Goal: Information Seeking & Learning: Check status

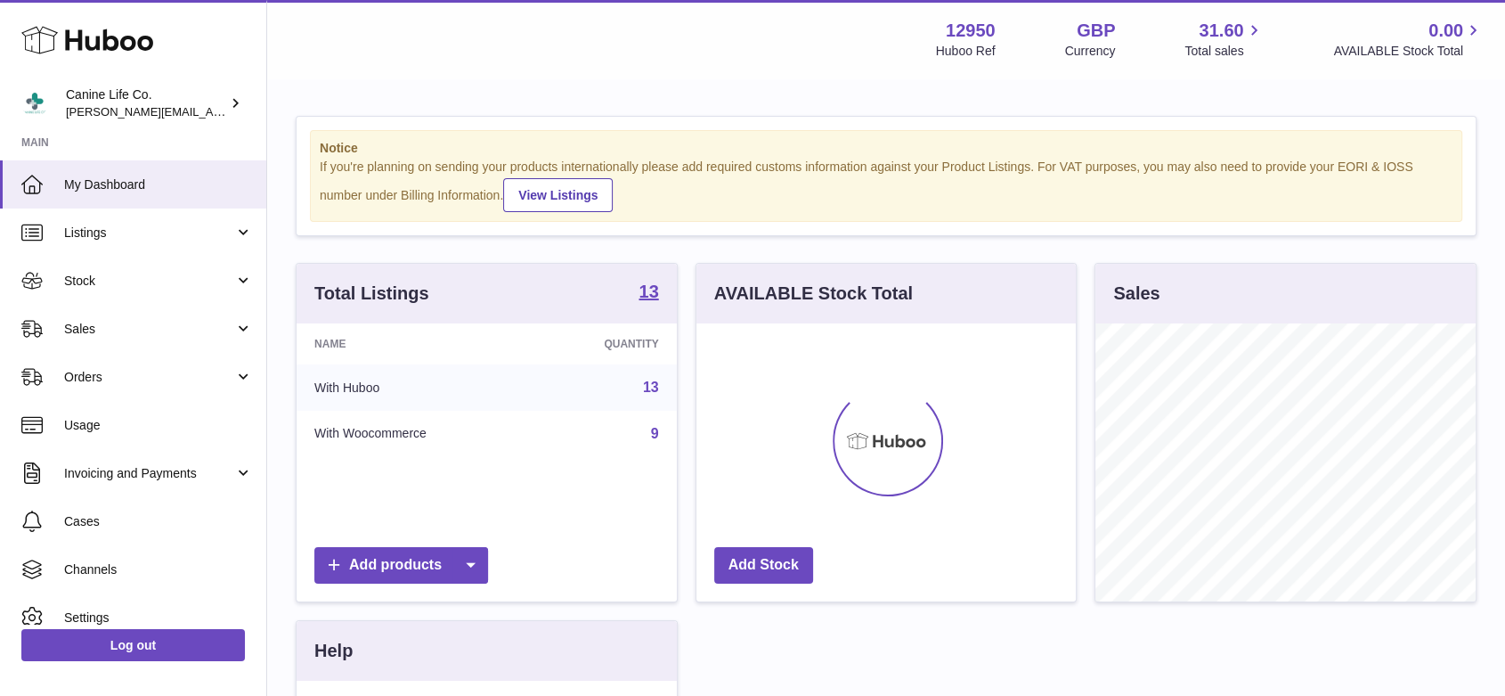
scroll to position [278, 379]
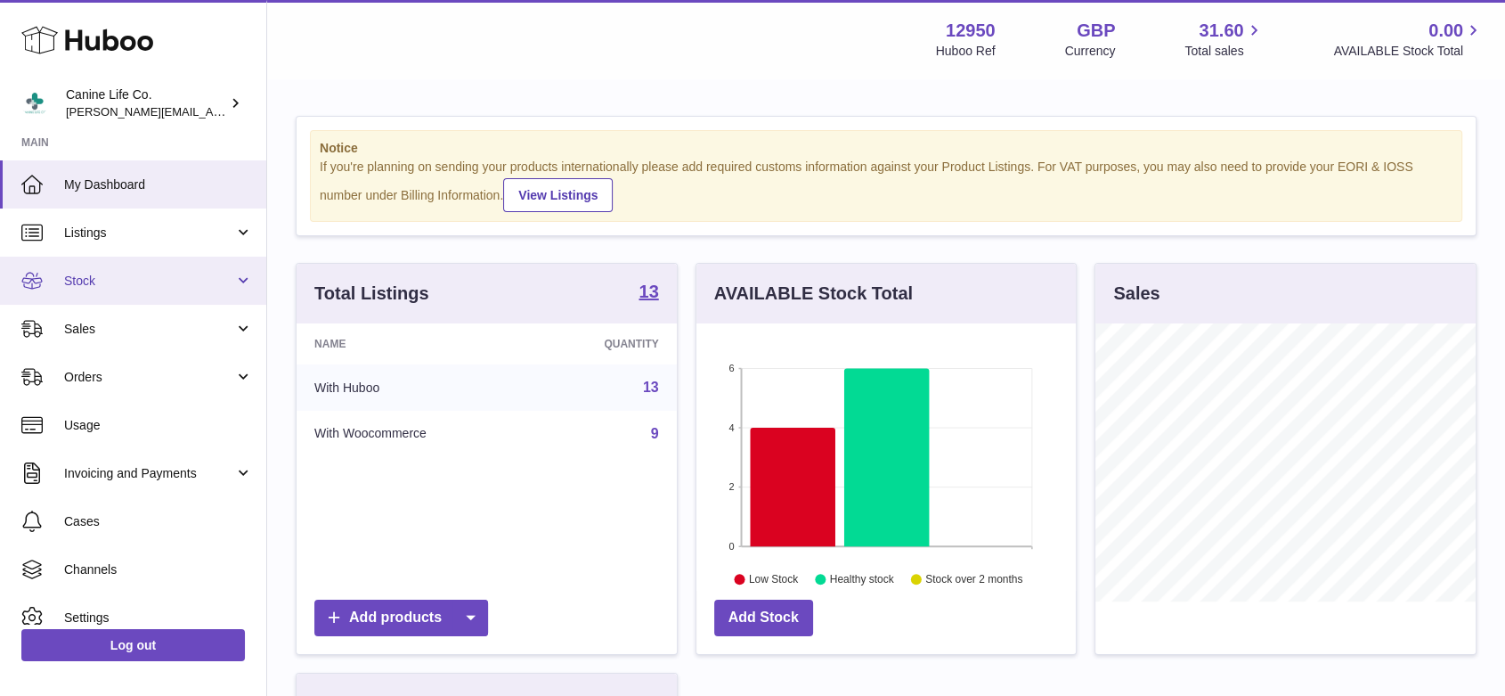
click at [93, 294] on link "Stock" at bounding box center [133, 280] width 266 height 48
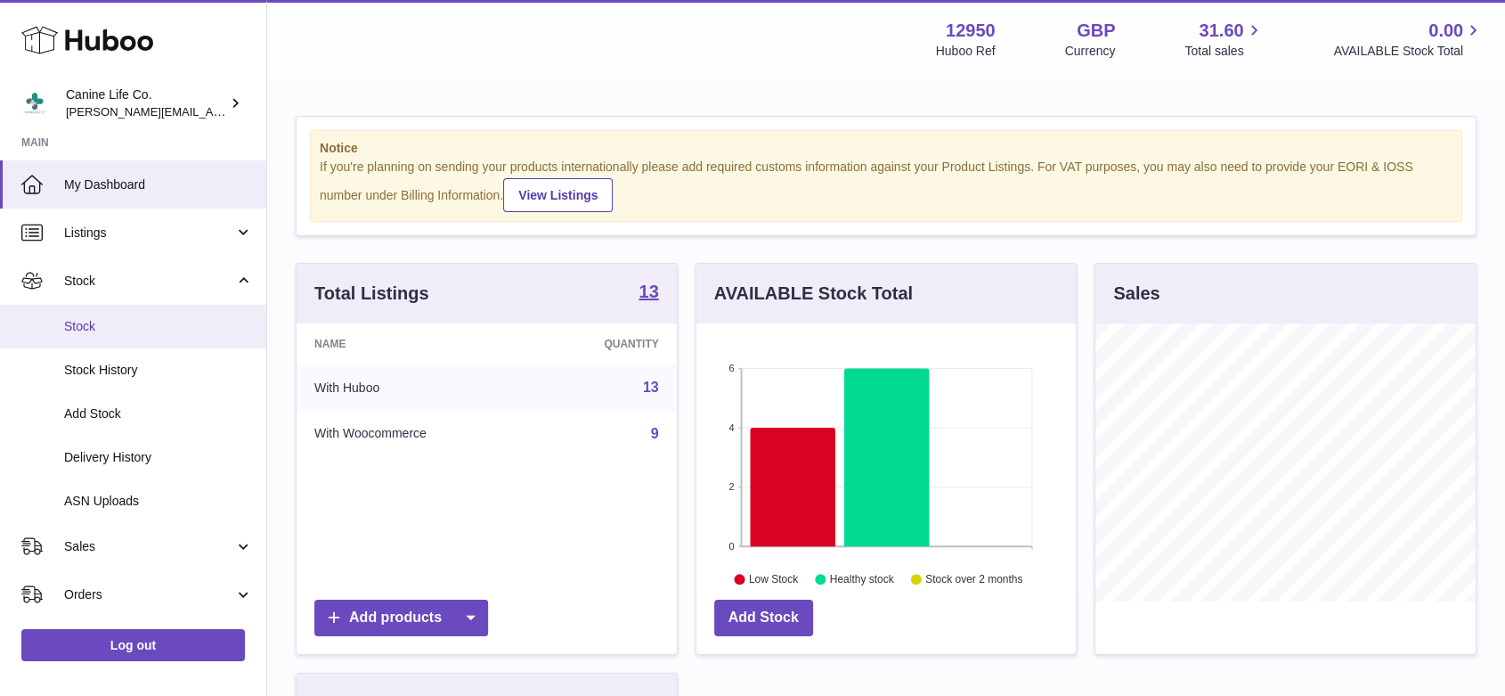
click at [118, 333] on span "Stock" at bounding box center [158, 326] width 189 height 17
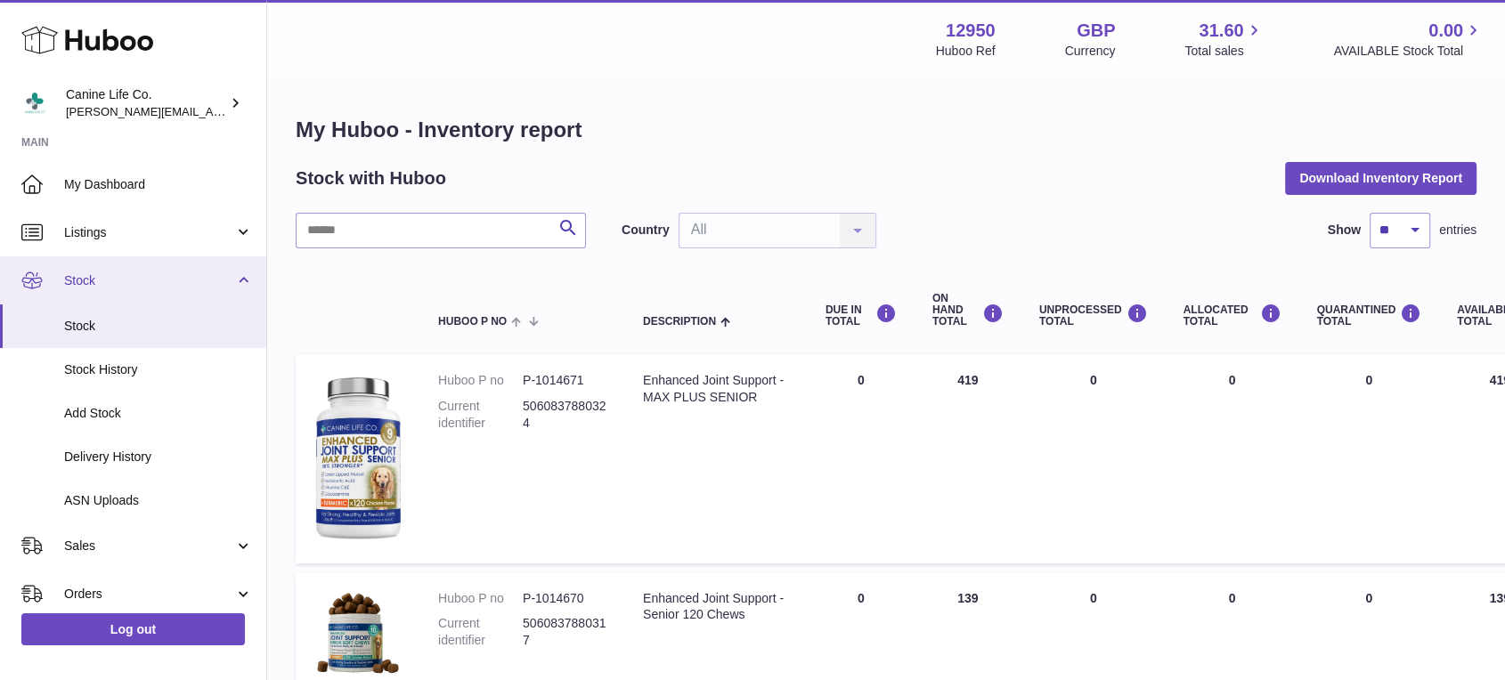
click at [147, 289] on span "Stock" at bounding box center [149, 281] width 170 height 17
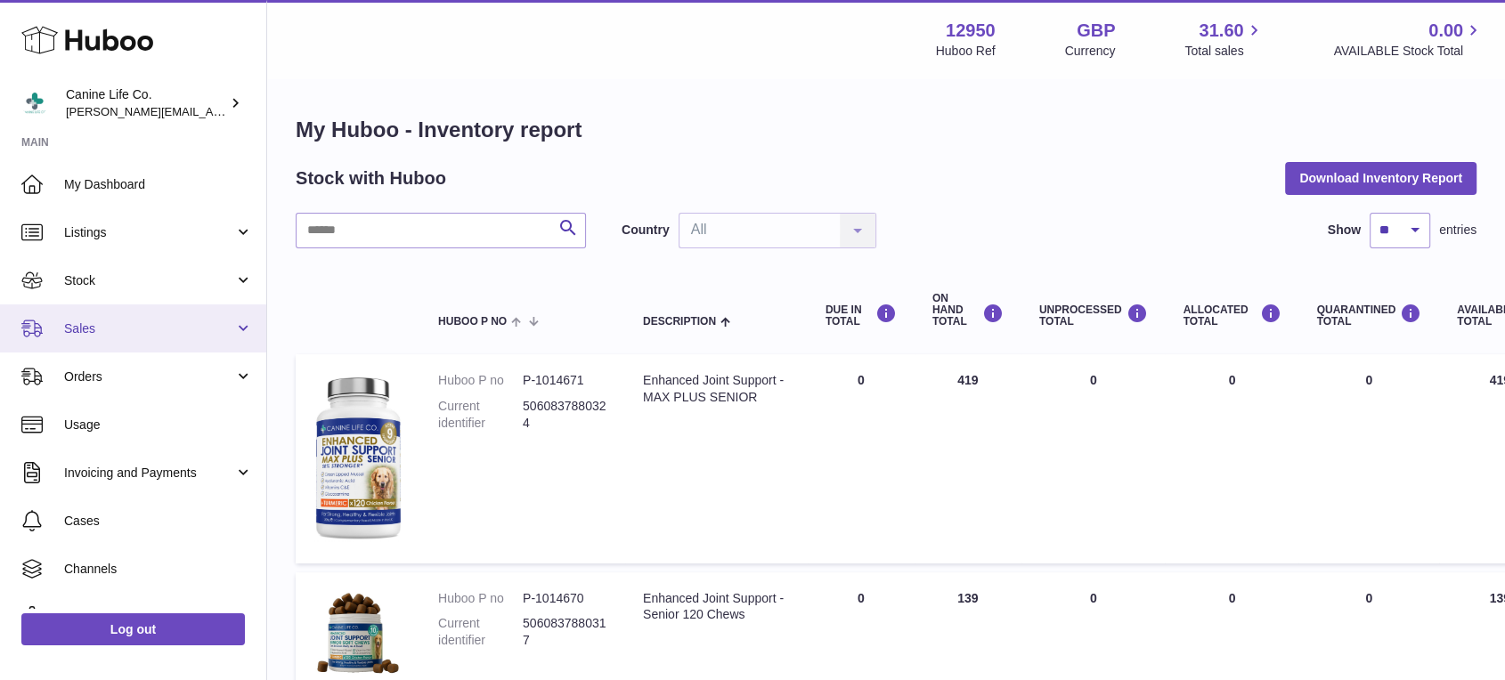
click at [142, 330] on span "Sales" at bounding box center [149, 329] width 170 height 17
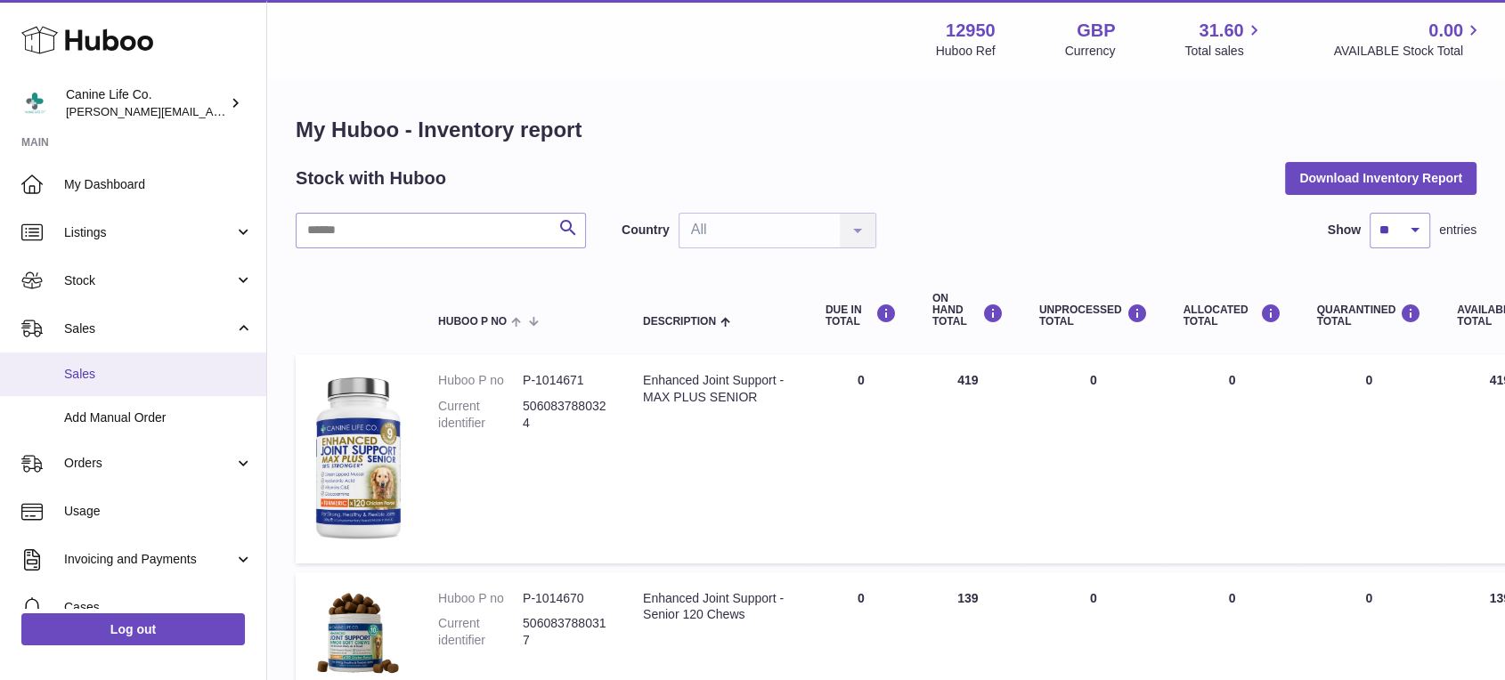
click at [142, 375] on span "Sales" at bounding box center [158, 374] width 189 height 17
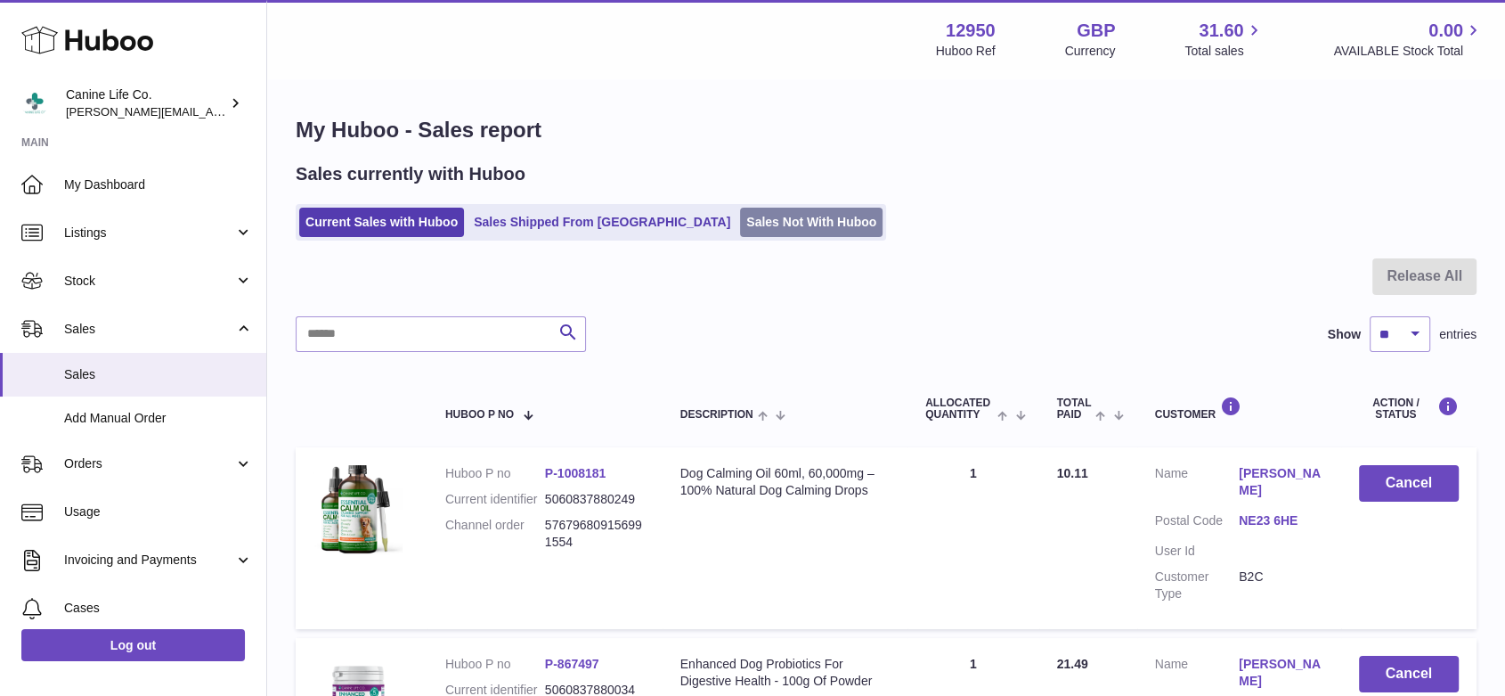
click at [740, 232] on link "Sales Not With Huboo" at bounding box center [811, 222] width 142 height 29
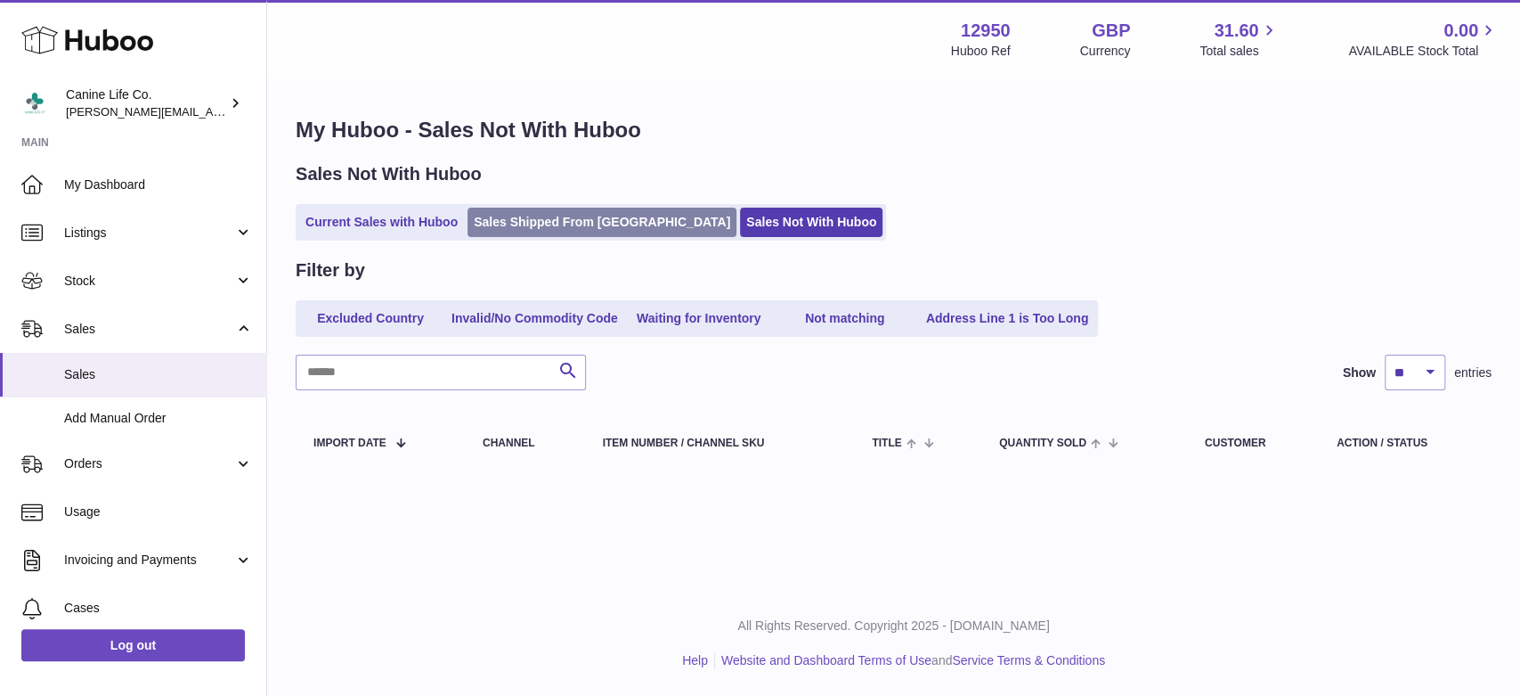
click at [516, 219] on link "Sales Shipped From [GEOGRAPHIC_DATA]" at bounding box center [602, 222] width 269 height 29
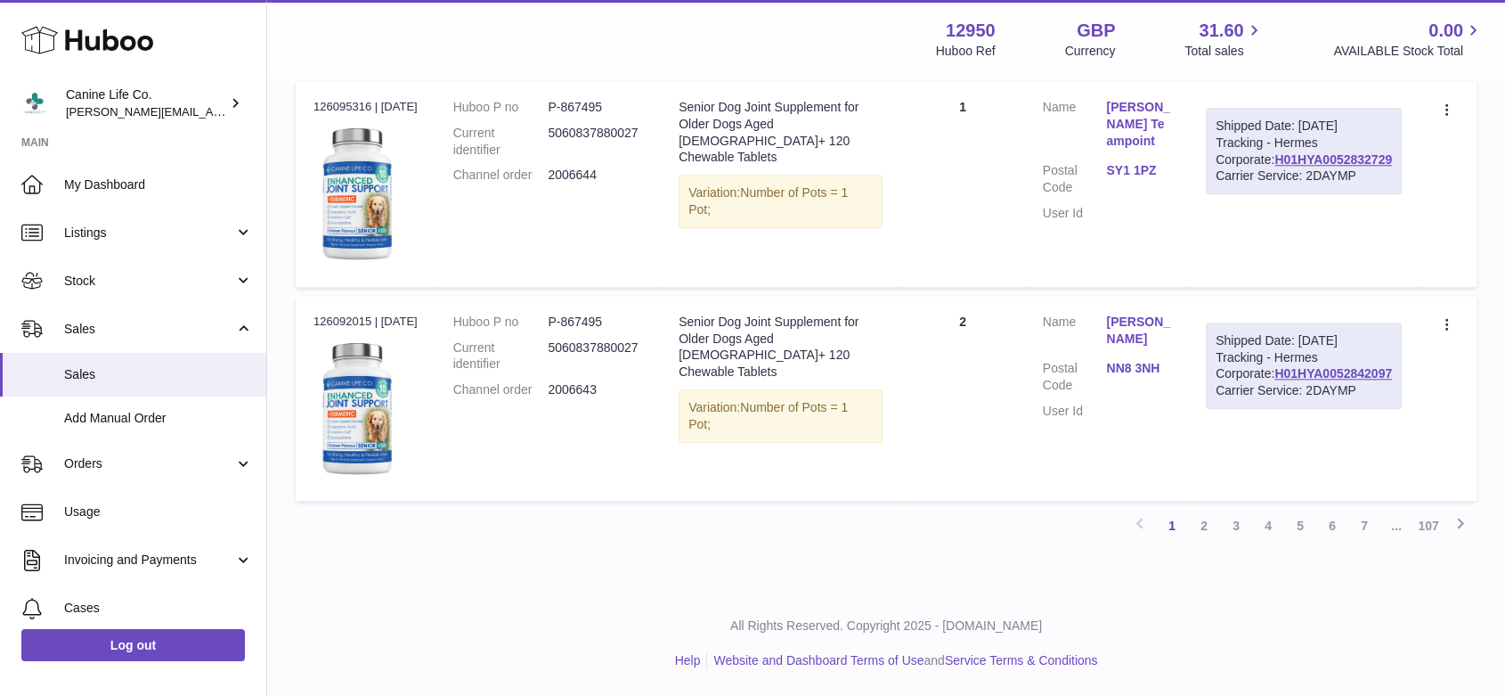
scroll to position [1888, 0]
click at [1204, 541] on link "2" at bounding box center [1204, 525] width 32 height 32
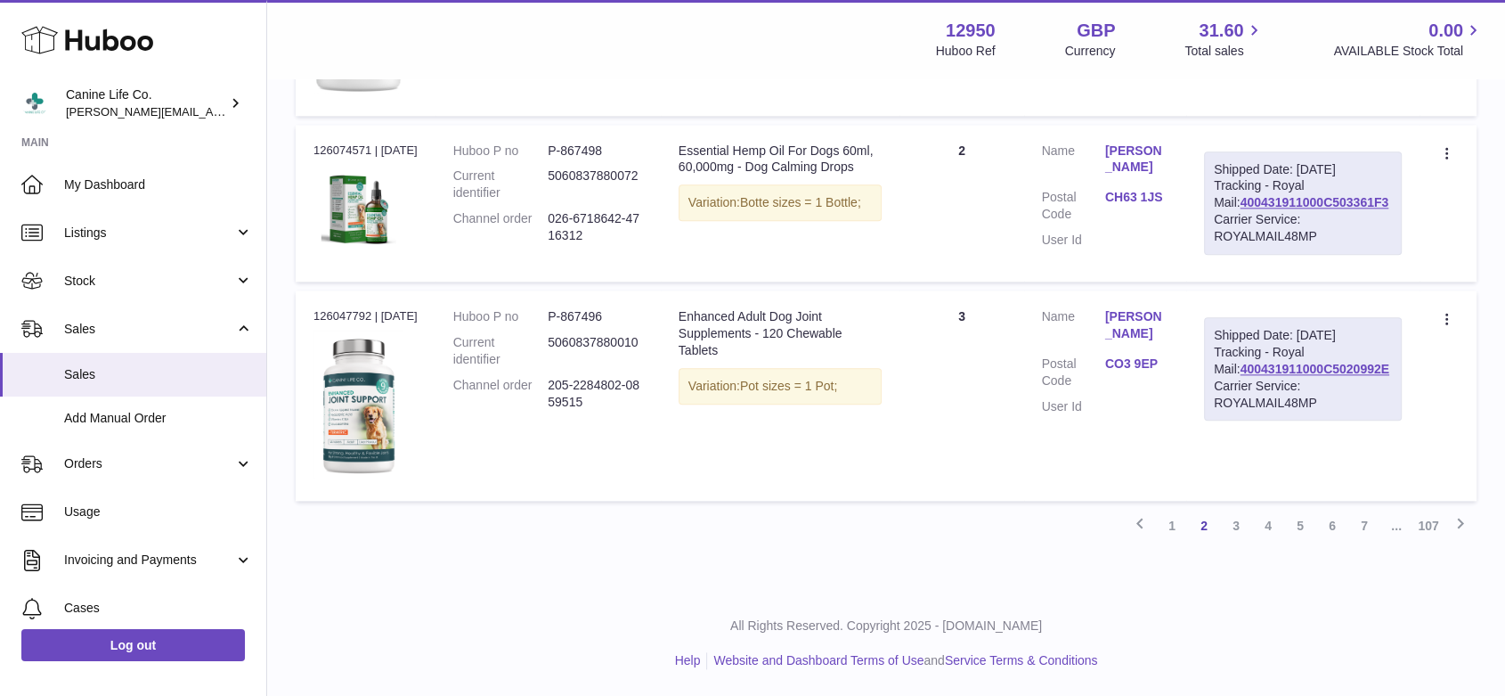
scroll to position [2144, 0]
click at [1233, 527] on link "3" at bounding box center [1236, 525] width 32 height 32
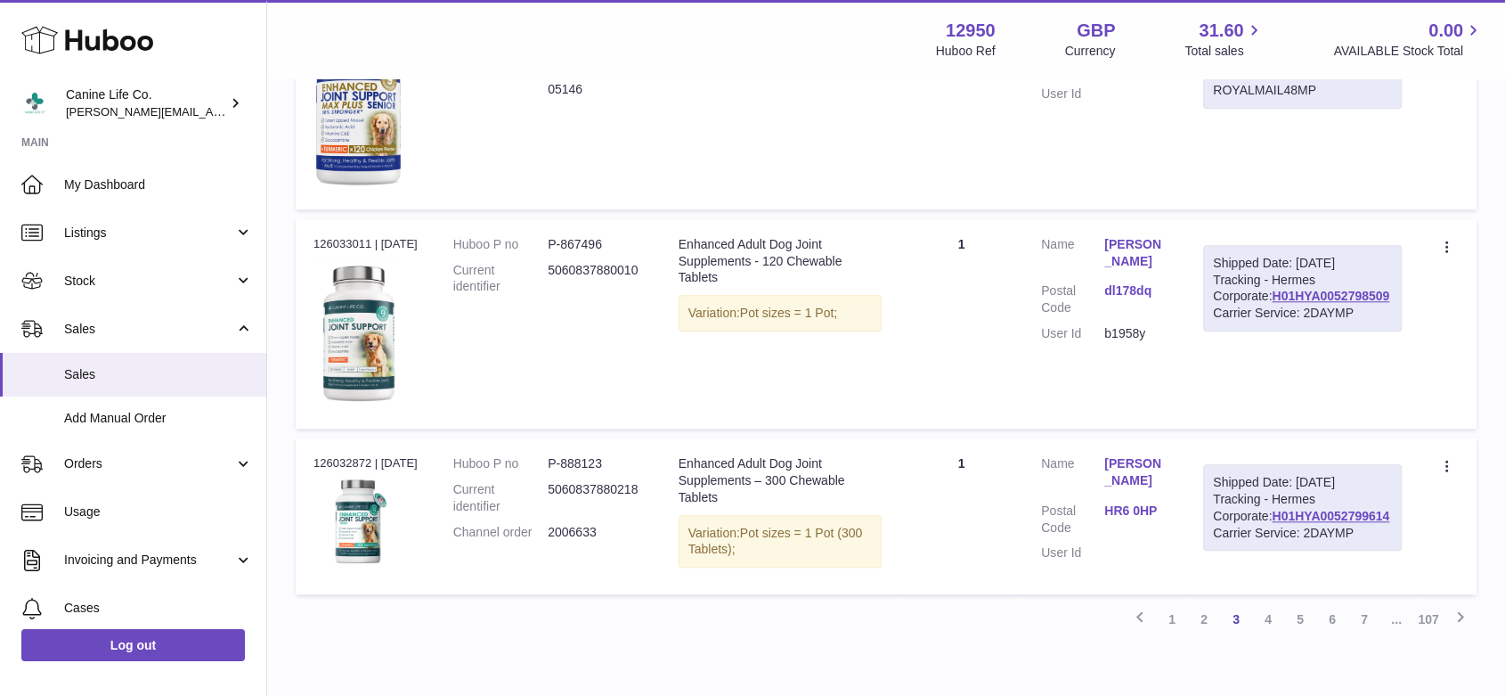
scroll to position [1915, 0]
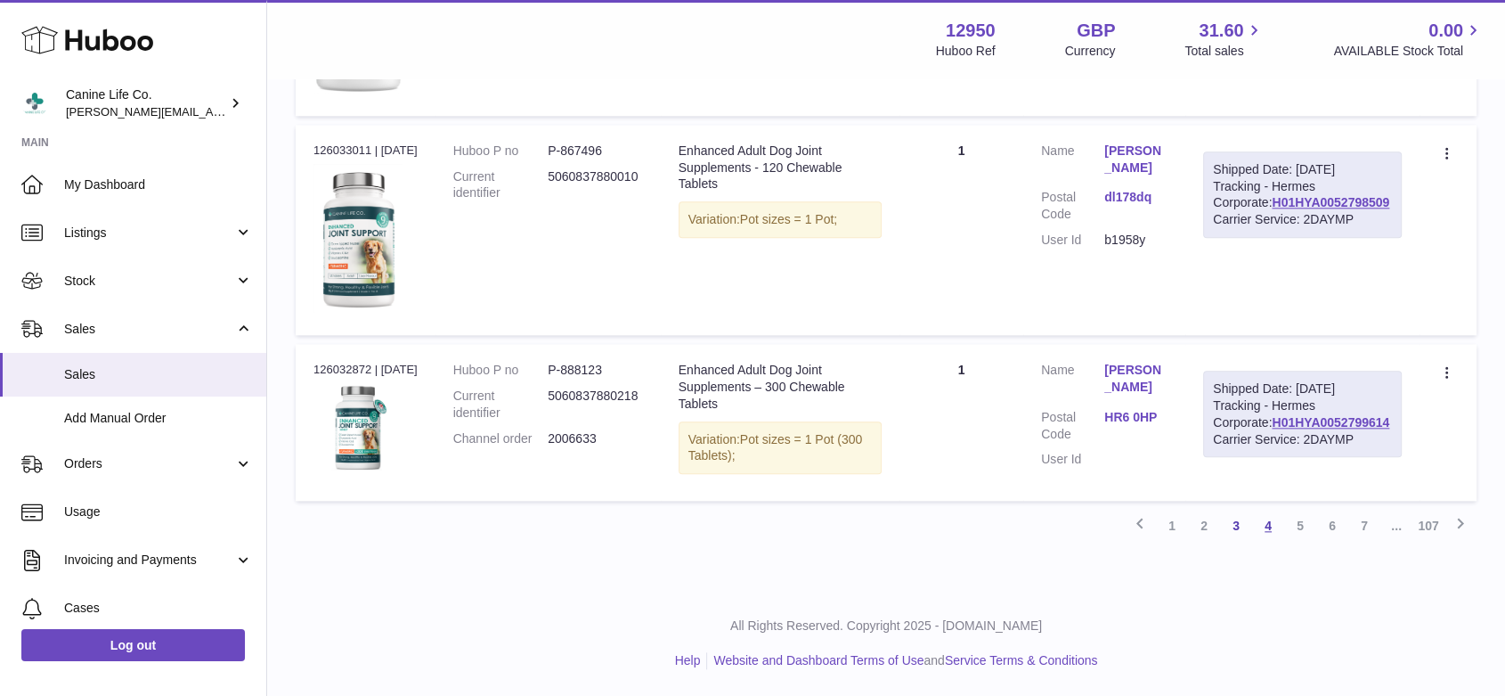
click at [1267, 541] on link "4" at bounding box center [1268, 525] width 32 height 32
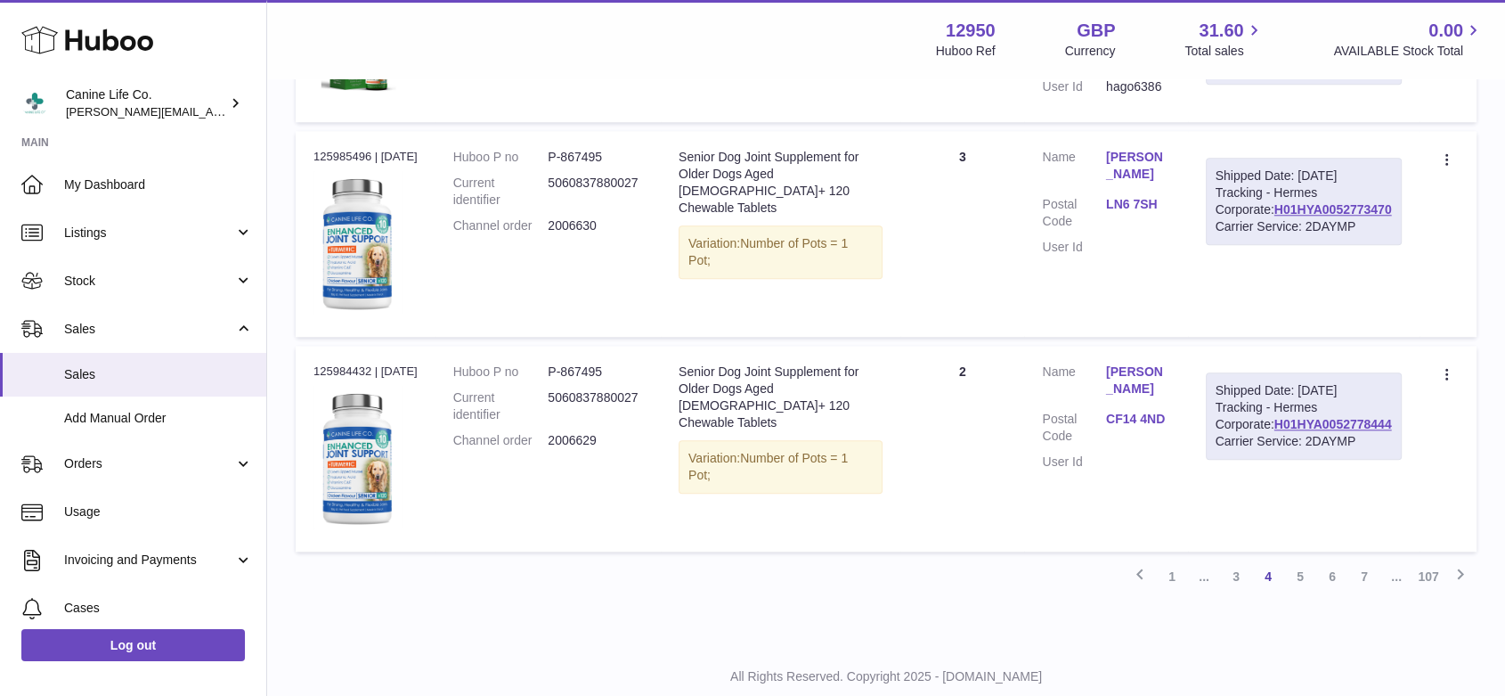
scroll to position [1824, 0]
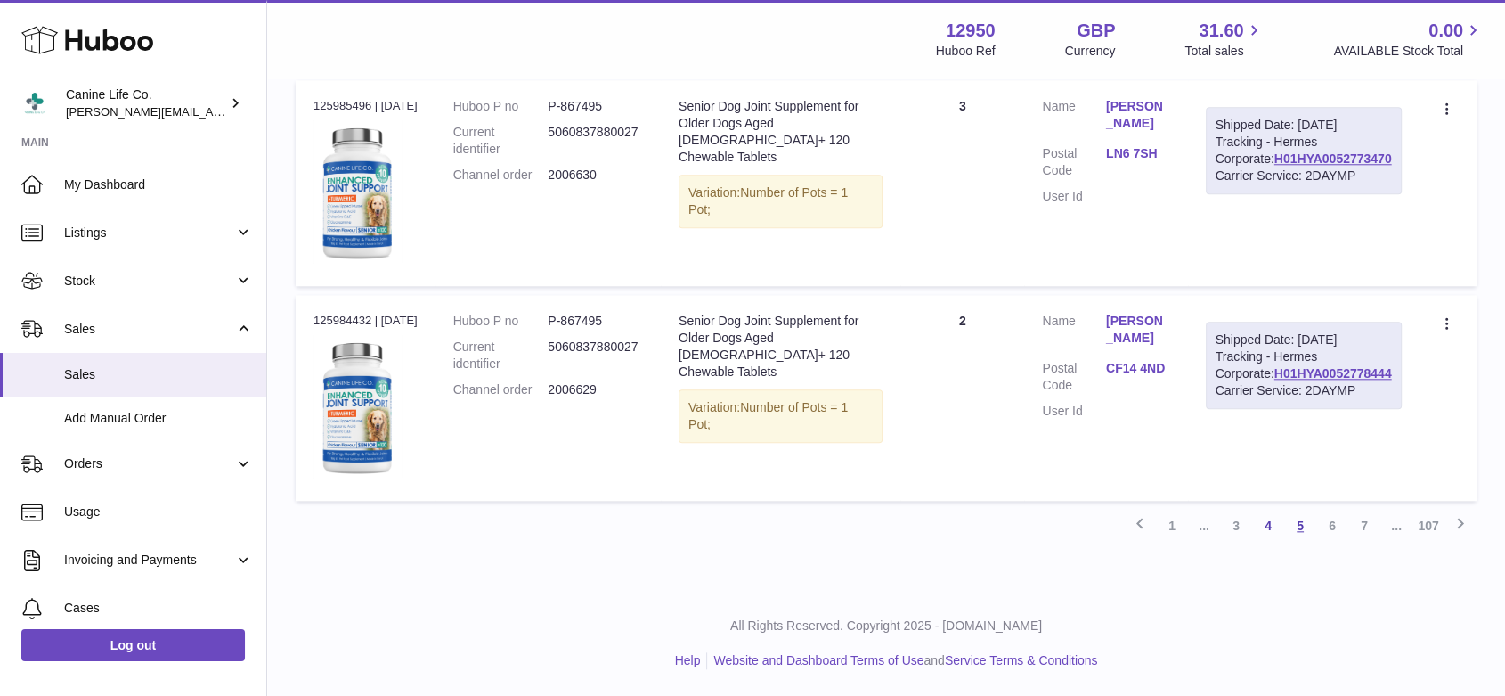
click at [1298, 541] on link "5" at bounding box center [1300, 525] width 32 height 32
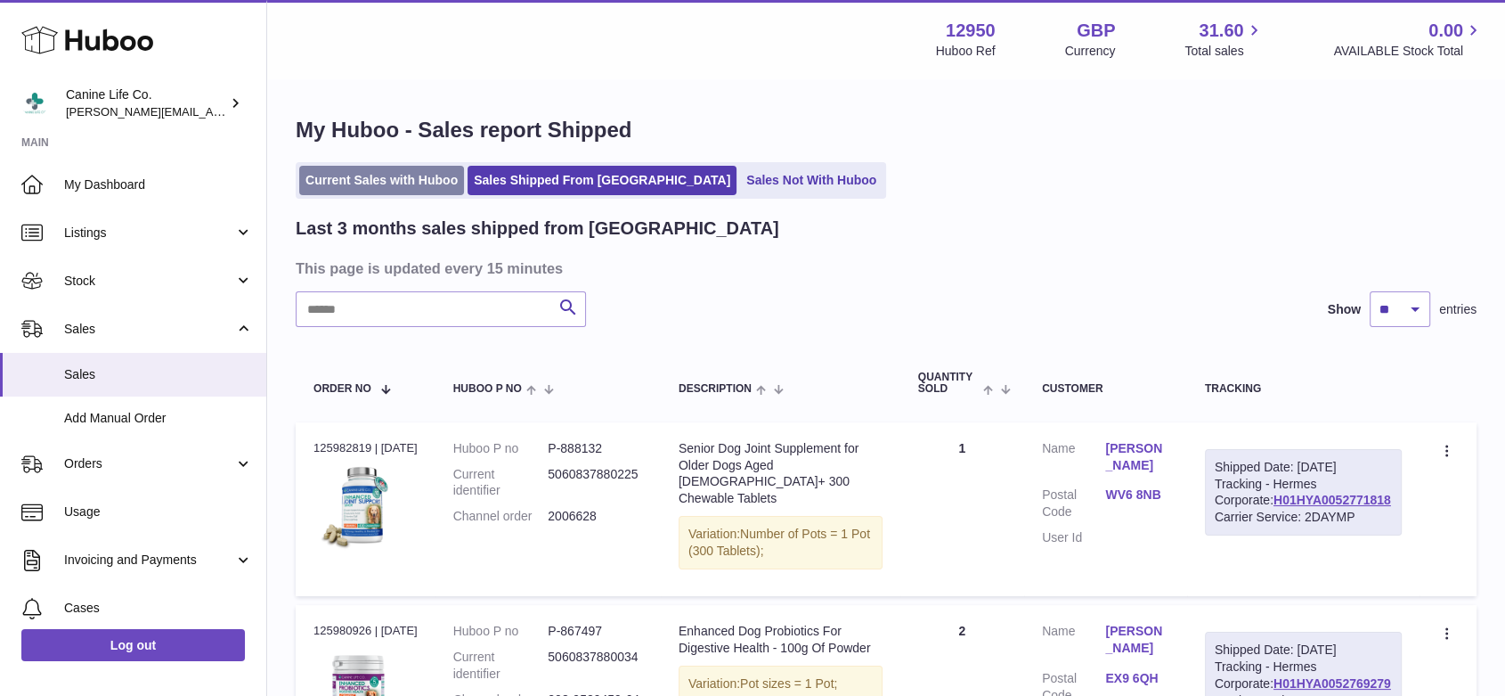
click at [335, 175] on link "Current Sales with Huboo" at bounding box center [381, 180] width 165 height 29
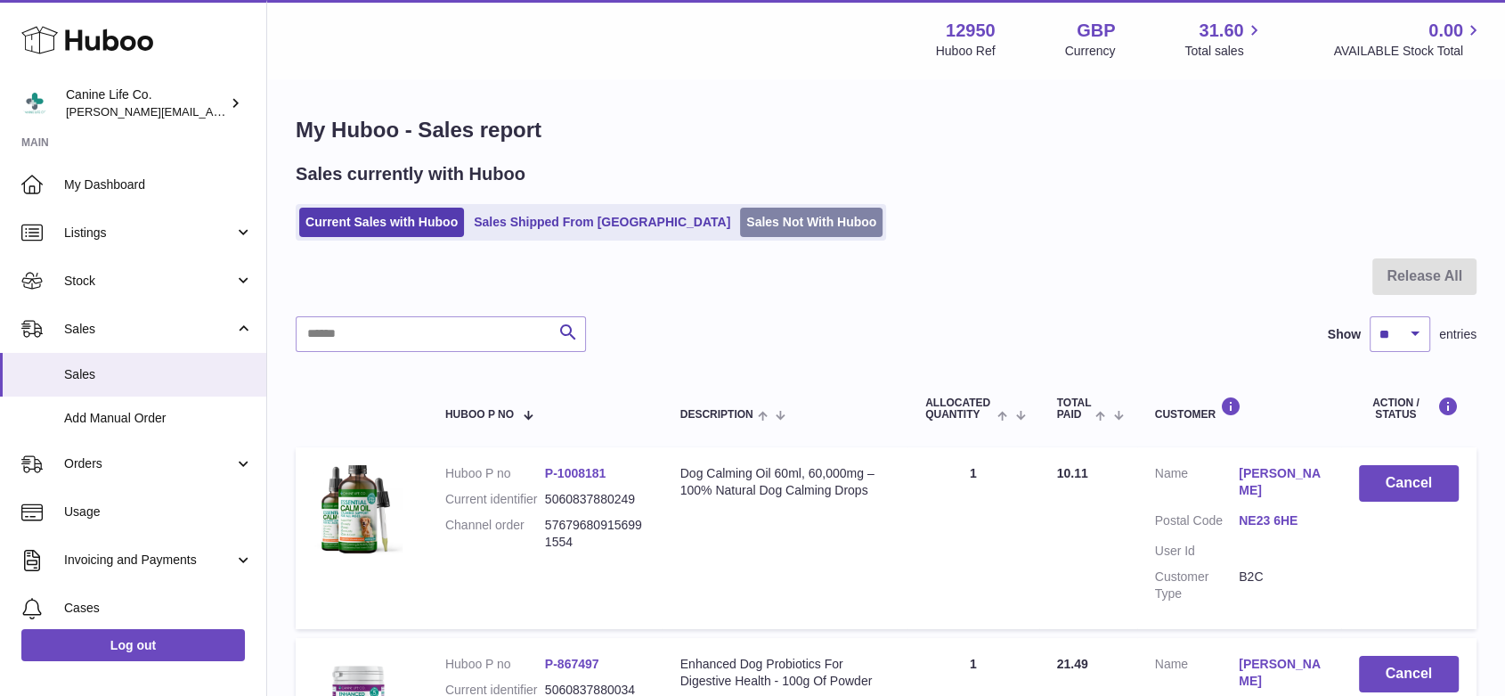
click at [740, 224] on link "Sales Not With Huboo" at bounding box center [811, 222] width 142 height 29
